Goal: Task Accomplishment & Management: Manage account settings

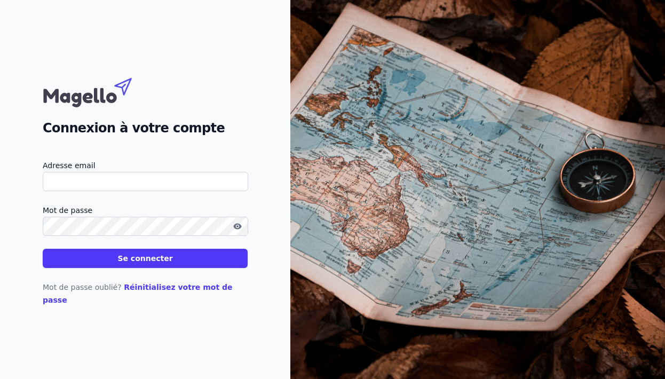
click at [197, 189] on input "Adresse email" at bounding box center [145, 181] width 205 height 19
click at [235, 191] on input "Adresse email" at bounding box center [145, 181] width 205 height 19
click at [189, 293] on link "Réinitialisez votre mot de passe" at bounding box center [138, 293] width 190 height 21
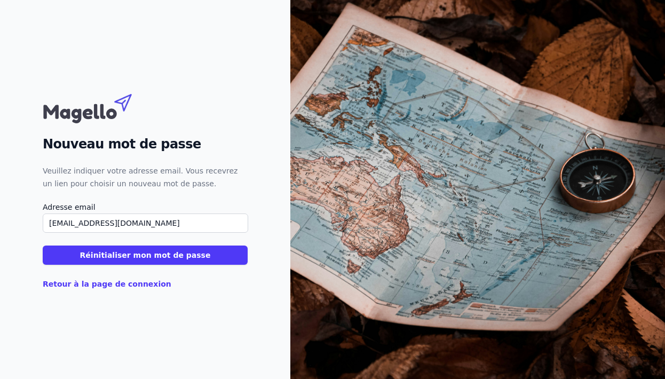
type input "[EMAIL_ADDRESS][DOMAIN_NAME]"
click at [170, 259] on button "Réinitialiser mon mot de passe" at bounding box center [145, 254] width 205 height 19
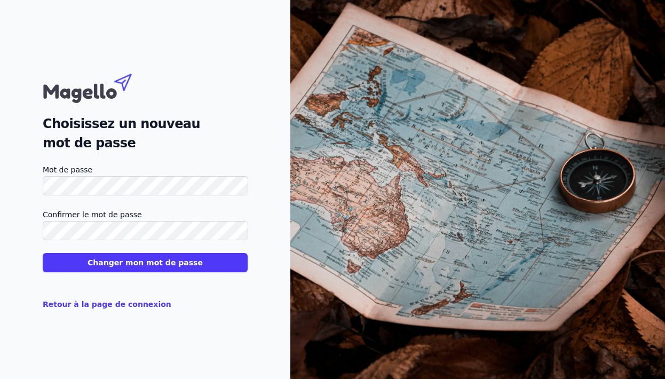
click at [194, 268] on button "Changer mon mot de passe" at bounding box center [145, 262] width 205 height 19
click at [159, 261] on button "Changer mon mot de passe" at bounding box center [145, 262] width 205 height 19
click at [138, 265] on button "Changer mon mot de passe" at bounding box center [145, 262] width 205 height 19
click at [222, 95] on div "Choisissez un nouveau mot de passe" at bounding box center [145, 110] width 205 height 84
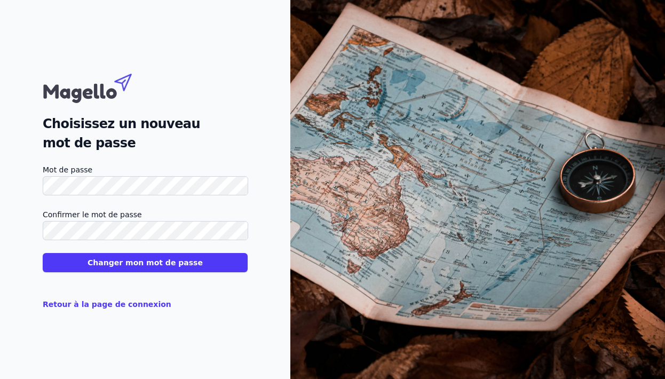
click at [141, 266] on button "Changer mon mot de passe" at bounding box center [145, 262] width 205 height 19
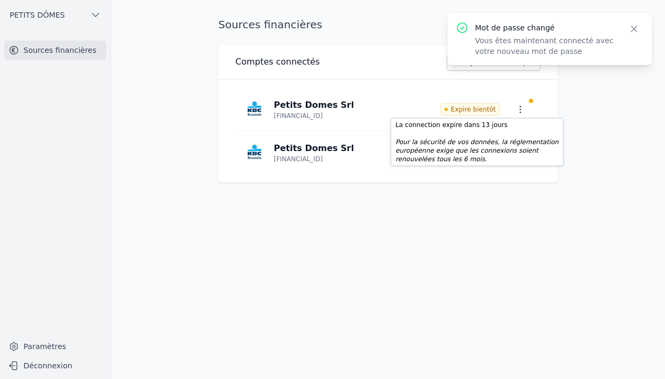
click at [495, 109] on span "Expire bientôt" at bounding box center [470, 109] width 60 height 13
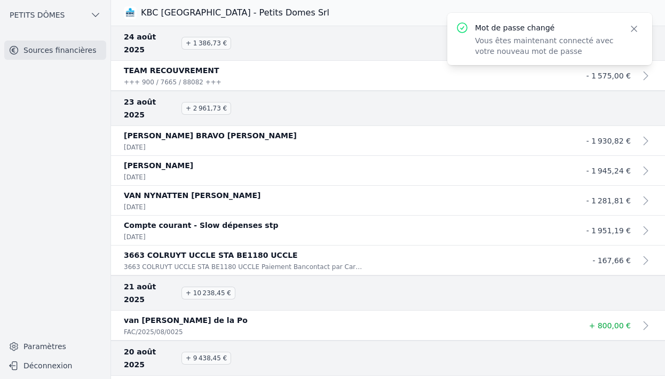
click at [635, 30] on icon "button" at bounding box center [633, 28] width 5 height 5
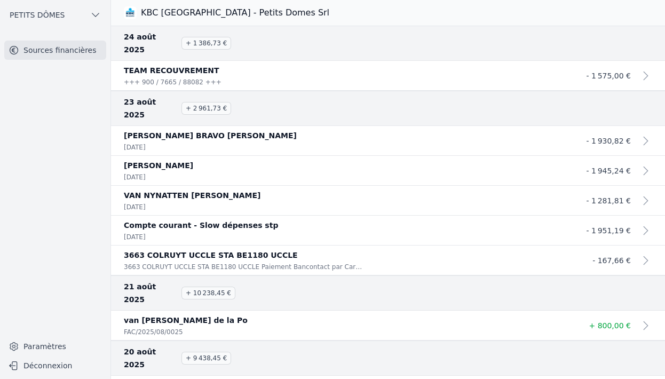
click at [98, 13] on icon "button" at bounding box center [95, 15] width 11 height 11
click at [90, 19] on div at bounding box center [332, 189] width 665 height 379
click at [73, 48] on link "Sources financières" at bounding box center [55, 50] width 102 height 19
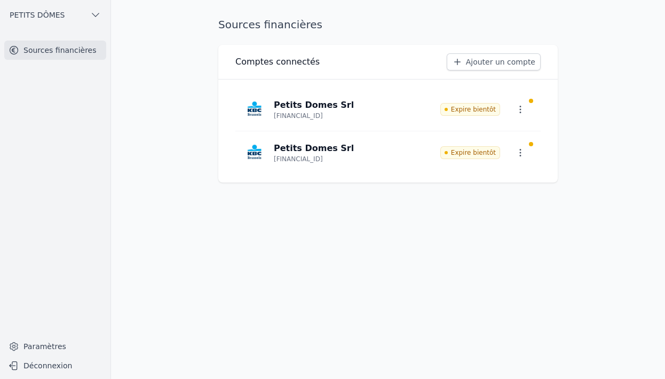
click at [523, 109] on icon "button" at bounding box center [520, 109] width 11 height 11
click at [515, 130] on span "Paramètres" at bounding box center [509, 134] width 43 height 11
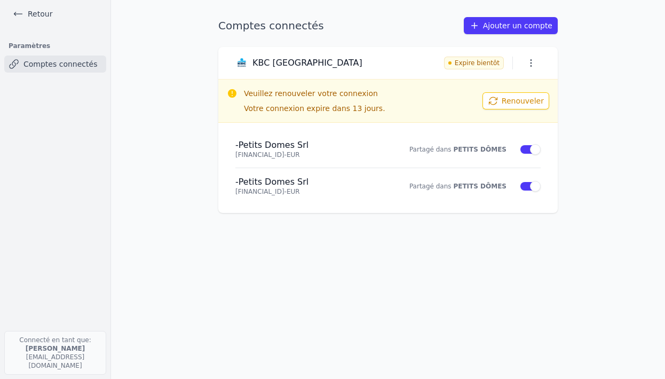
click at [504, 103] on button "Renouveler" at bounding box center [515, 100] width 67 height 17
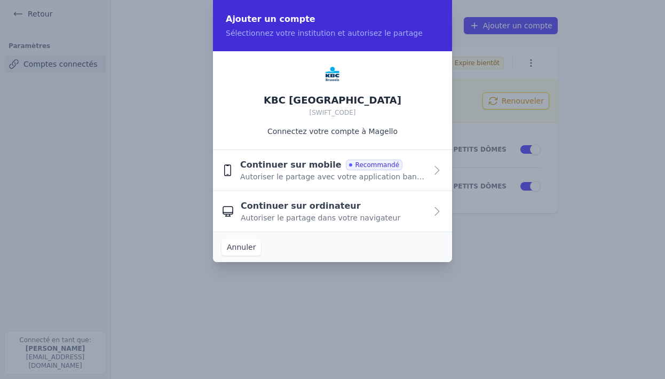
click at [394, 178] on span "Autoriser le partage avec votre application bancaire" at bounding box center [333, 176] width 186 height 11
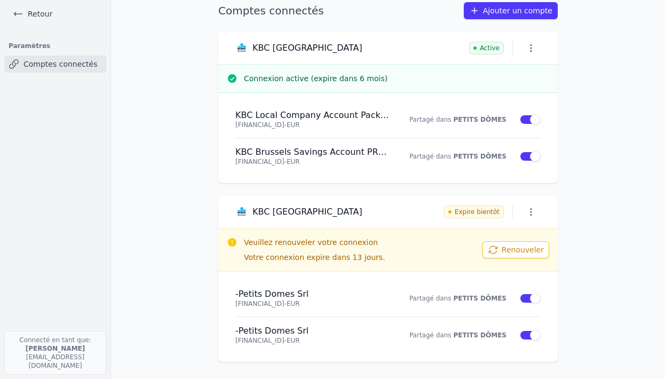
scroll to position [15, 0]
